Goal: Task Accomplishment & Management: Manage account settings

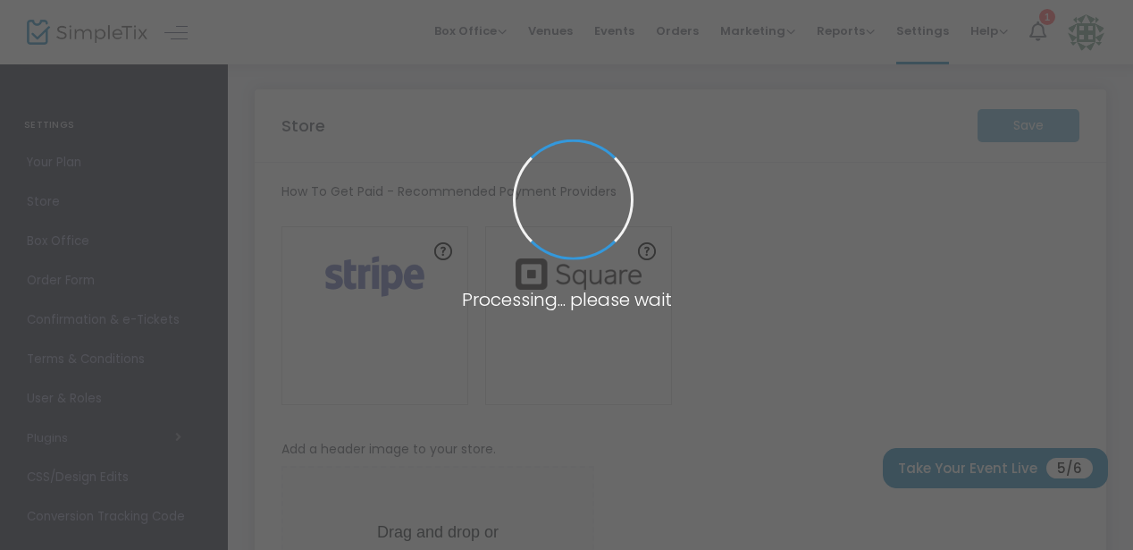
type input "https://MenashaHighClassof2005"
radio input "false"
radio input "true"
type input "Menasha High Class of 2005"
type input "6128659282"
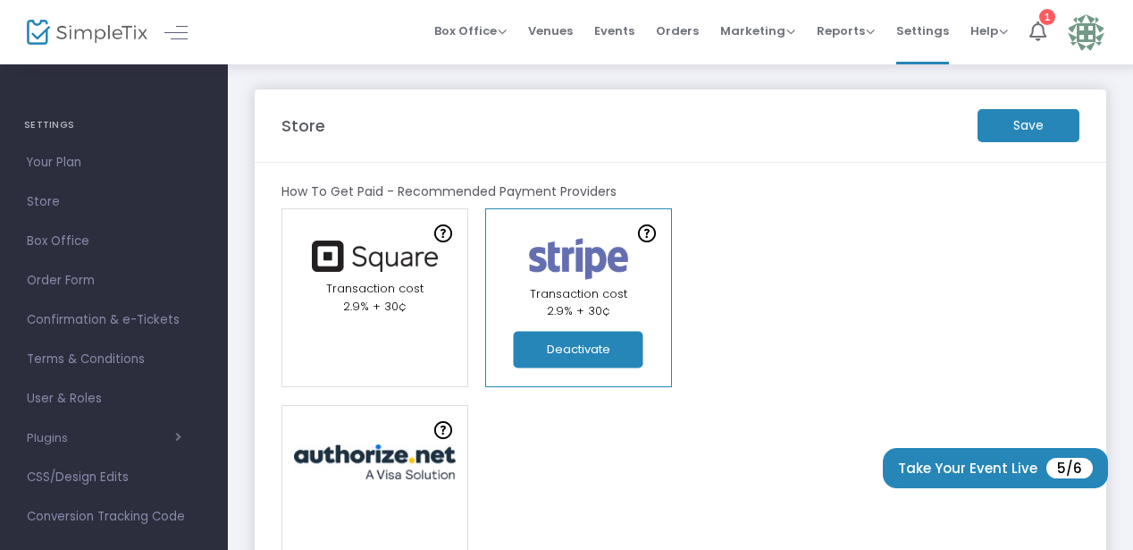
click at [1030, 117] on m-button "Save" at bounding box center [1029, 125] width 102 height 33
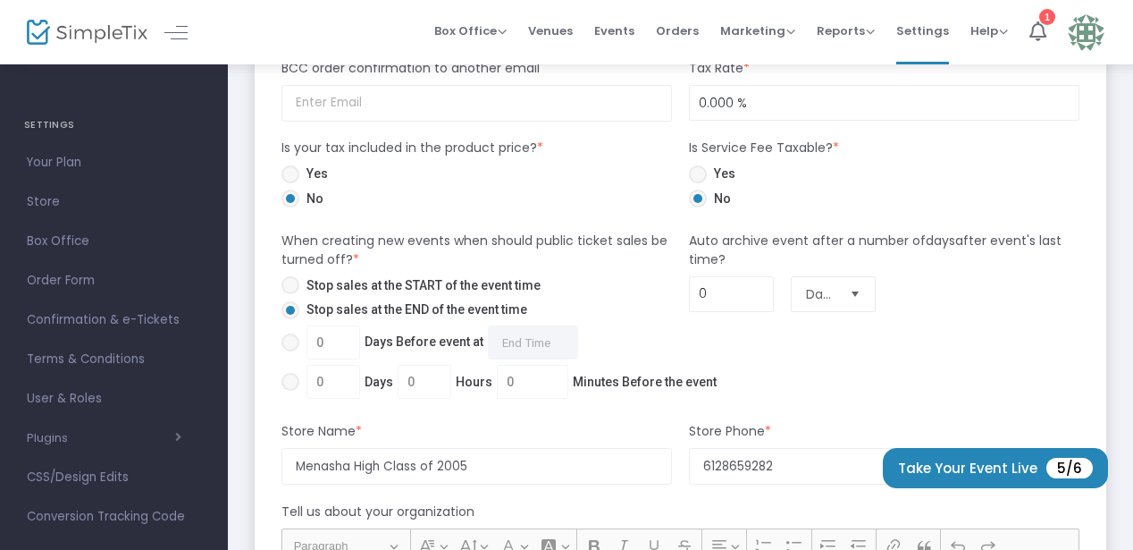
scroll to position [1062, 0]
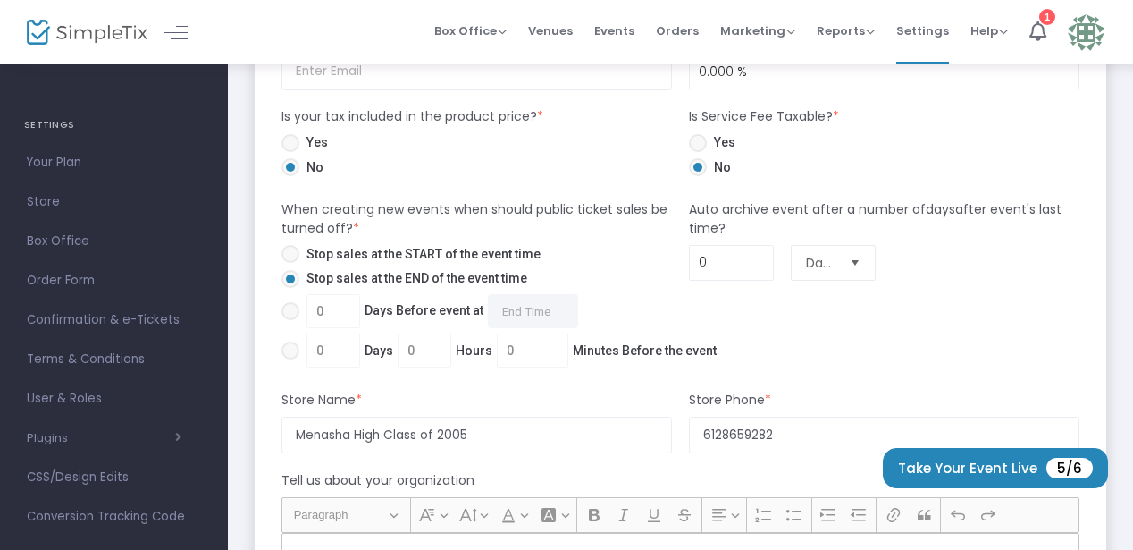
click at [295, 315] on span at bounding box center [291, 311] width 18 height 18
click at [290, 320] on input "0 Days Before event at Required." at bounding box center [290, 320] width 1 height 1
radio input "true"
click at [543, 307] on input "0 Days Before event at Required." at bounding box center [533, 311] width 90 height 34
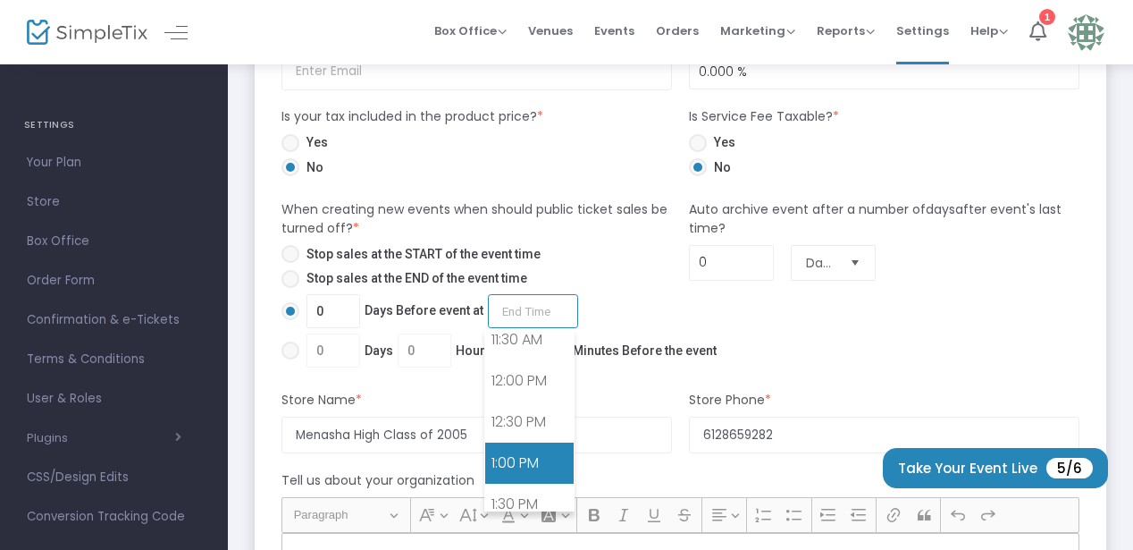
scroll to position [950, 0]
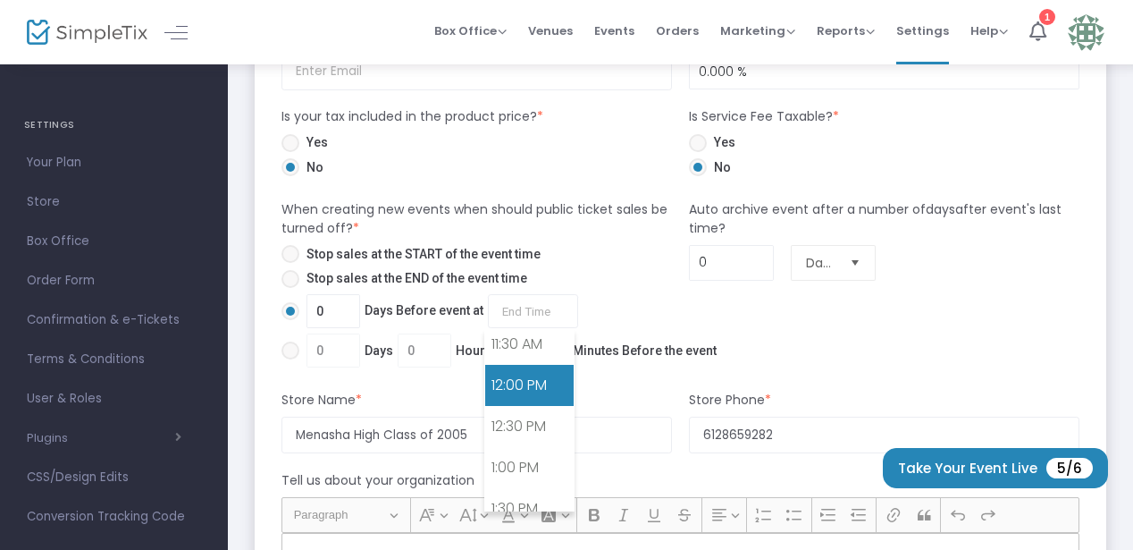
click at [526, 387] on link "12:00 PM" at bounding box center [529, 385] width 88 height 41
type input "12:00 PM"
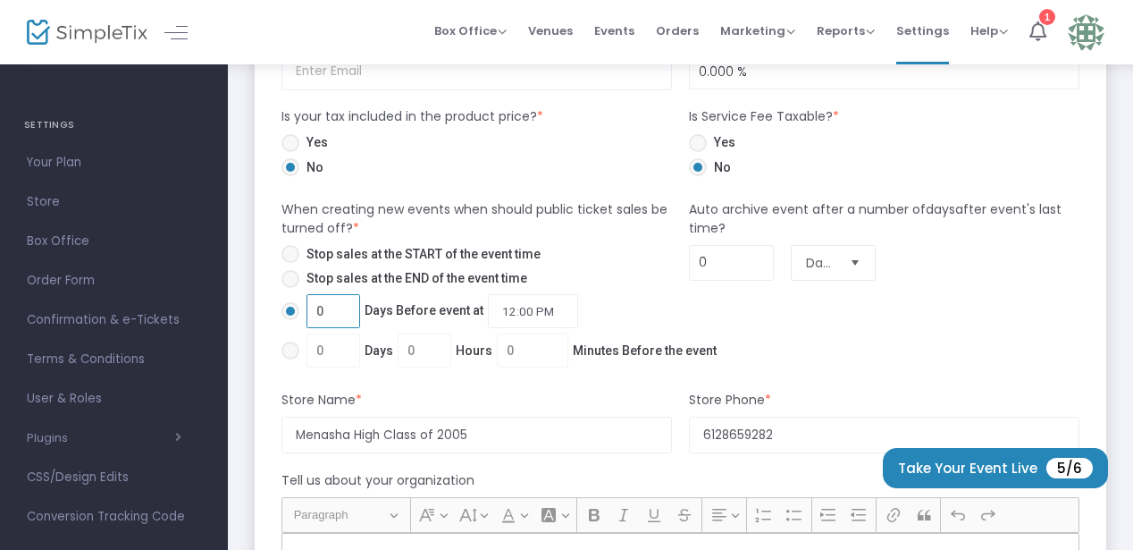
click at [329, 306] on input "0" at bounding box center [333, 311] width 52 height 34
type input "19"
click at [723, 314] on div "Auto archive event after a number of days after event's last time? 0 Days" at bounding box center [885, 286] width 408 height 173
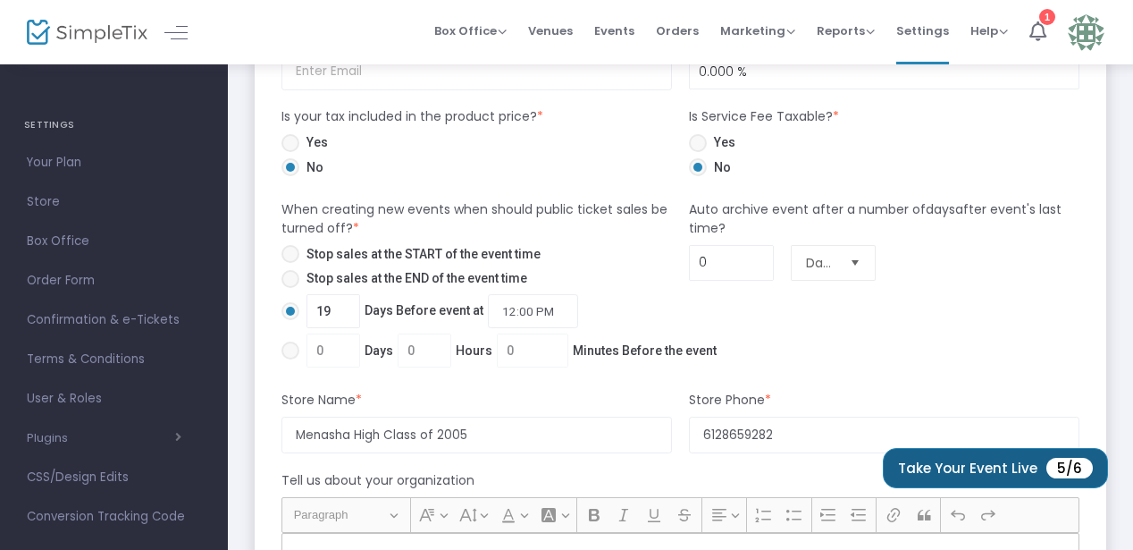
click at [948, 472] on button "Take Your Event Live 5/6" at bounding box center [995, 468] width 225 height 40
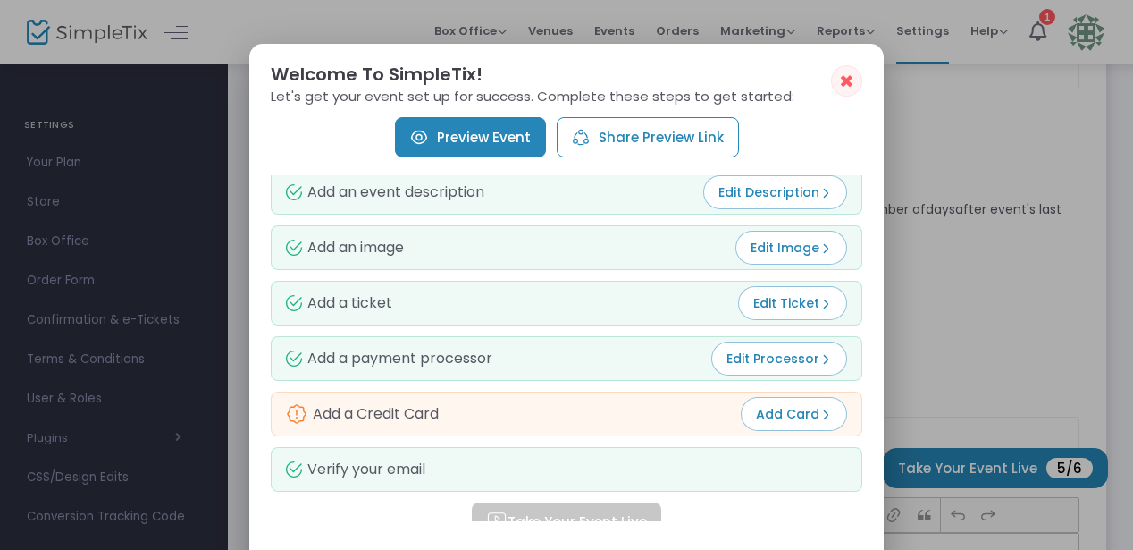
scroll to position [0, 0]
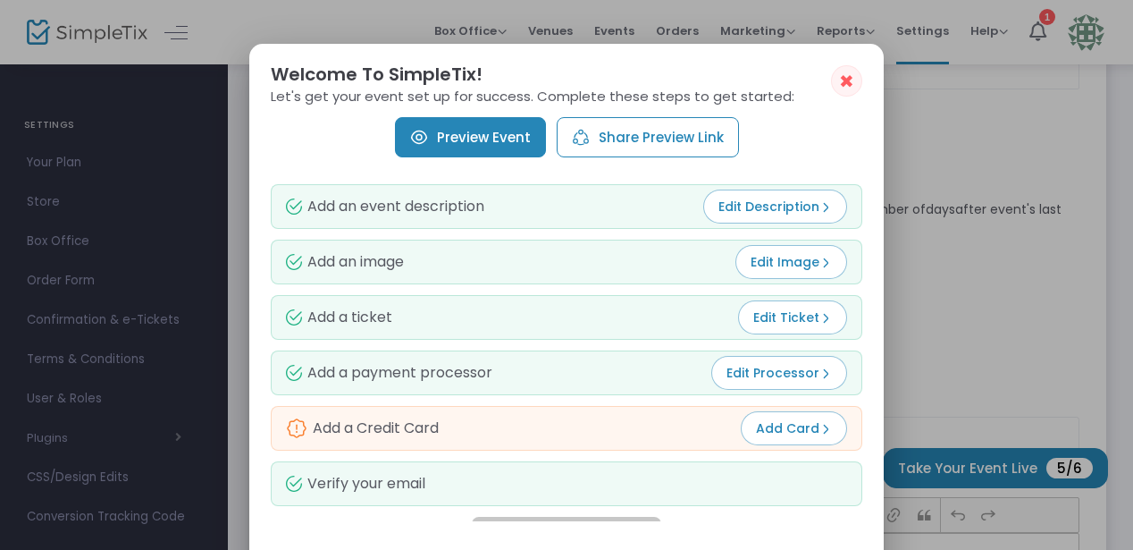
click at [573, 430] on div "Add a Credit Card Add Card" at bounding box center [567, 428] width 592 height 45
click at [774, 425] on span "Add Card" at bounding box center [794, 428] width 76 height 18
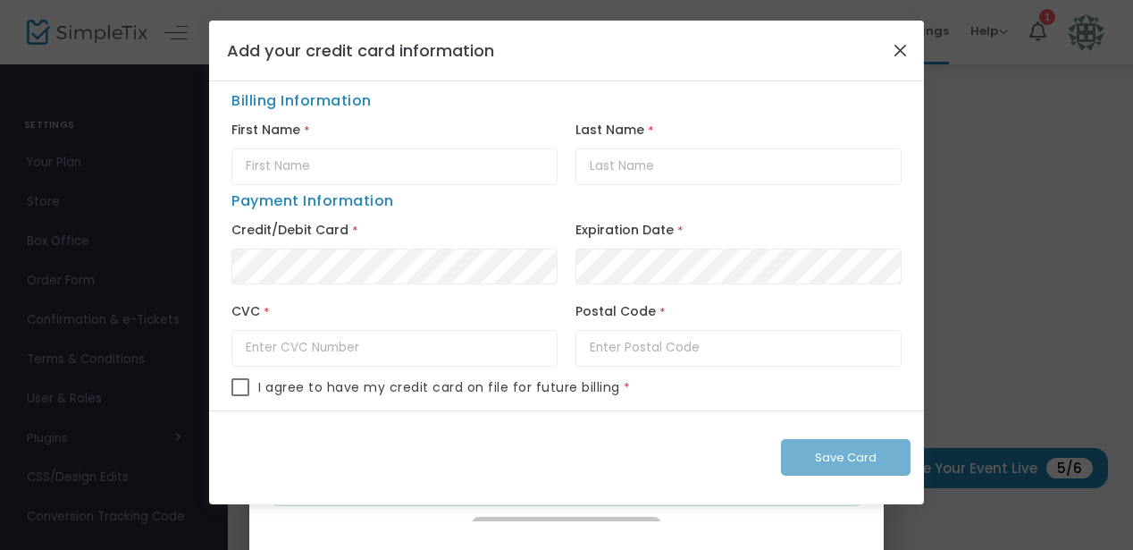
click at [899, 53] on button "Close" at bounding box center [900, 49] width 23 height 23
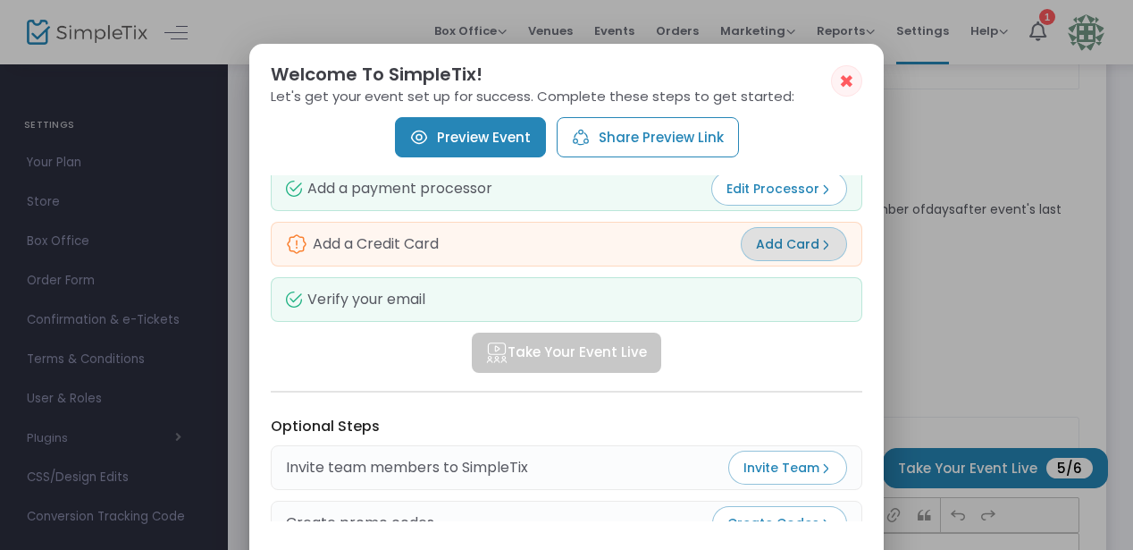
scroll to position [354, 0]
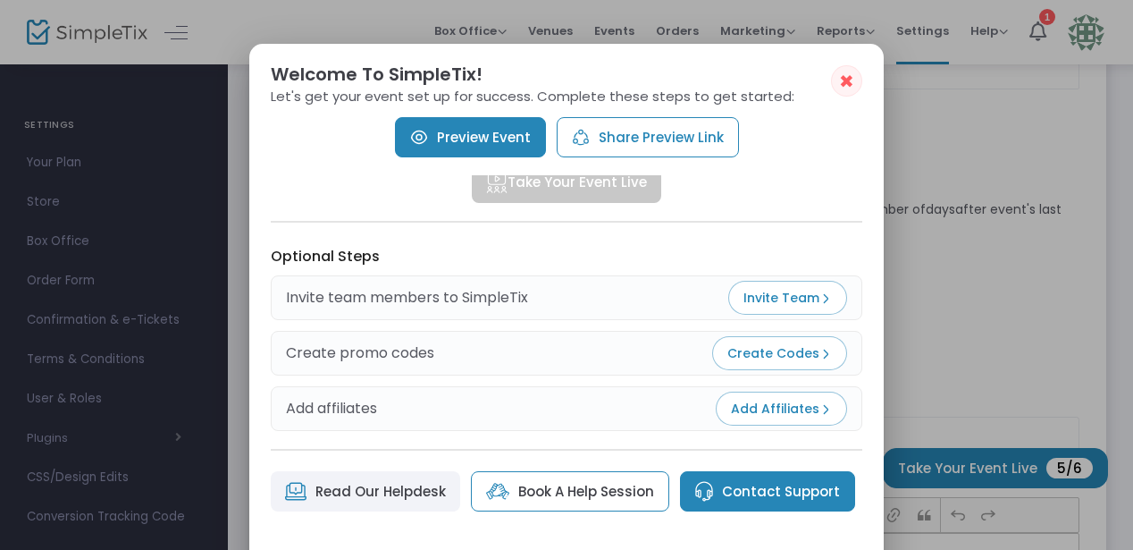
click at [838, 84] on button "✖" at bounding box center [846, 80] width 31 height 31
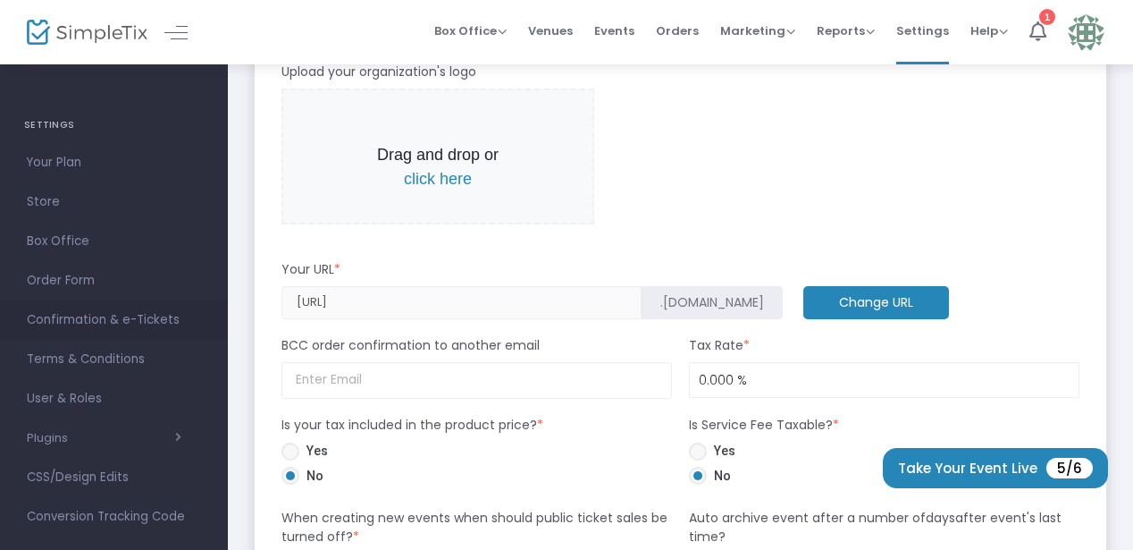
scroll to position [731, 0]
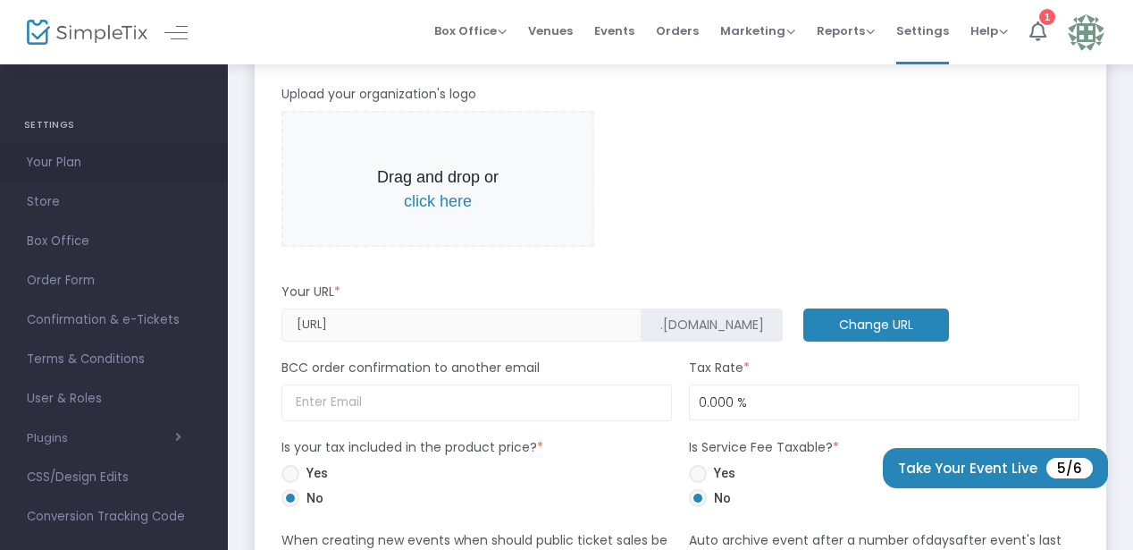
click at [70, 166] on span "Your Plan" at bounding box center [114, 162] width 174 height 23
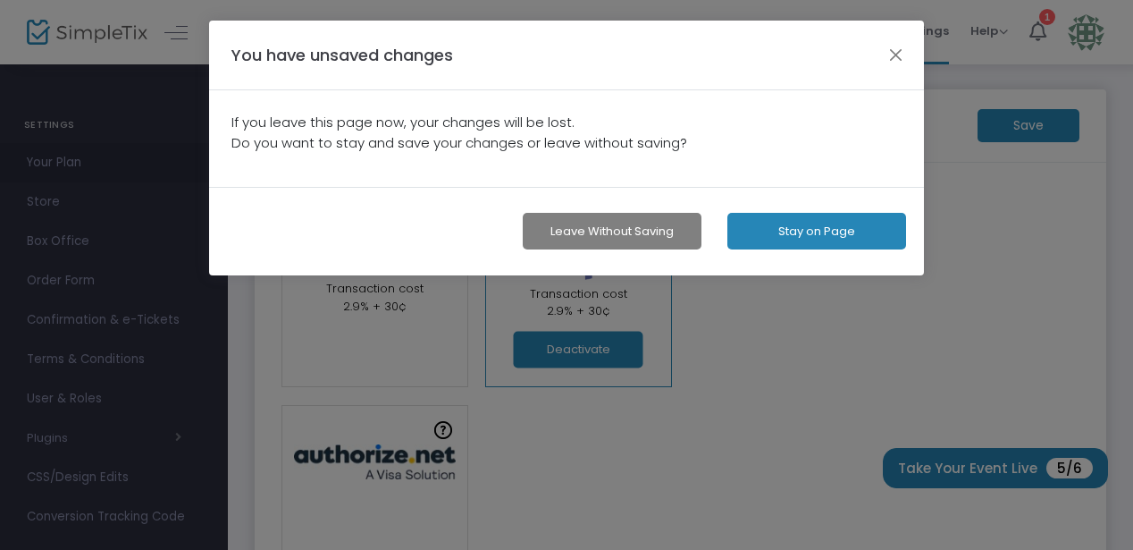
scroll to position [0, 0]
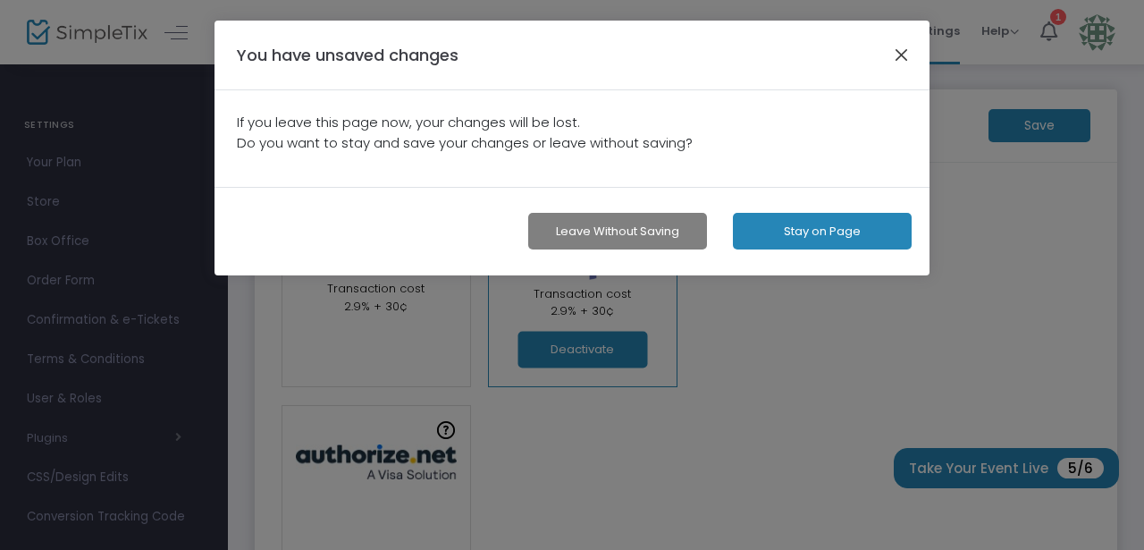
click at [901, 60] on button "button" at bounding box center [901, 54] width 23 height 23
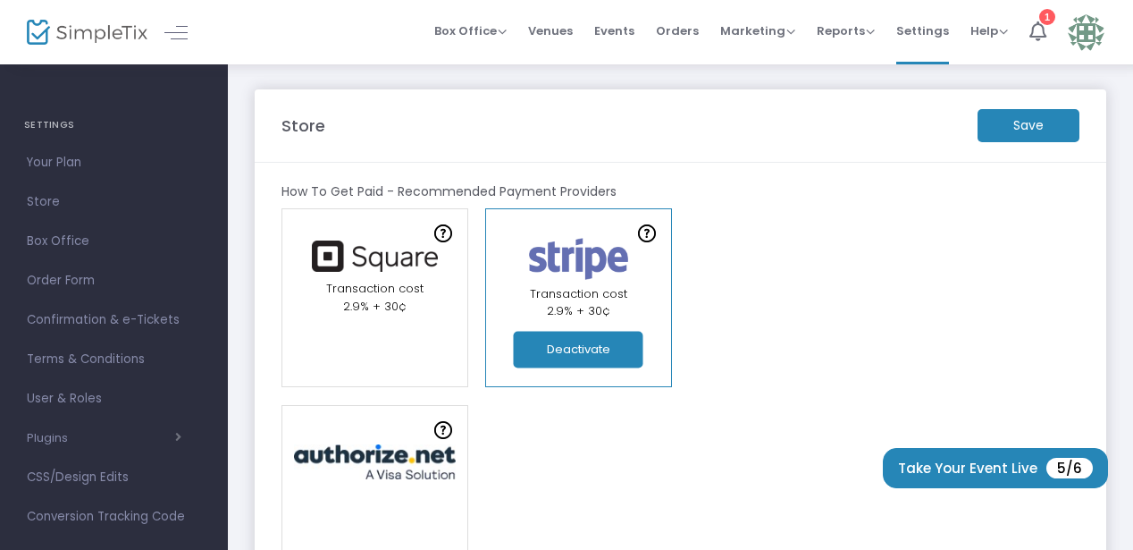
click at [1055, 125] on m-button "Save" at bounding box center [1029, 125] width 102 height 33
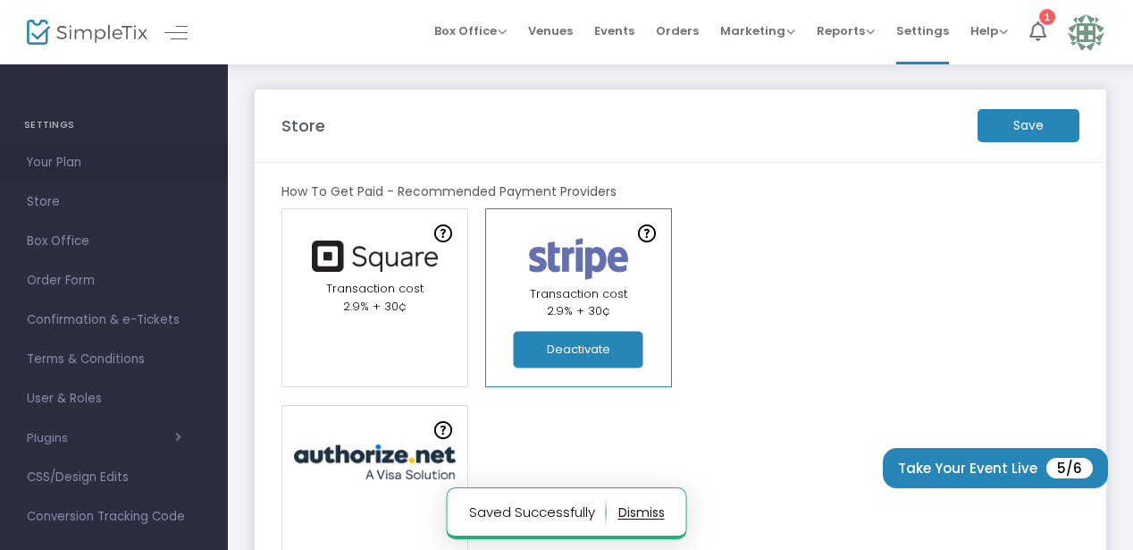
click at [67, 163] on span "Your Plan" at bounding box center [114, 162] width 174 height 23
